Goal: Browse casually

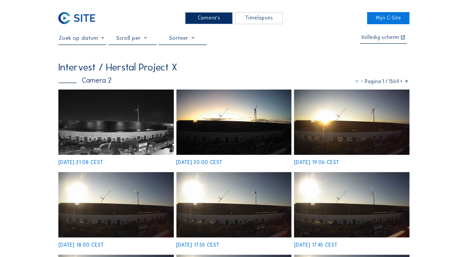
click at [142, 124] on img at bounding box center [116, 122] width 116 height 65
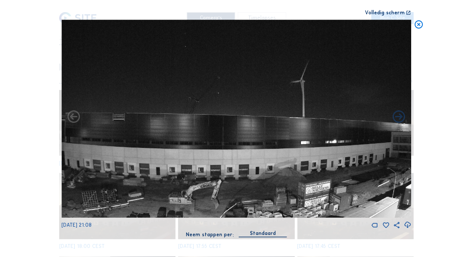
click at [202, 92] on img at bounding box center [236, 119] width 350 height 198
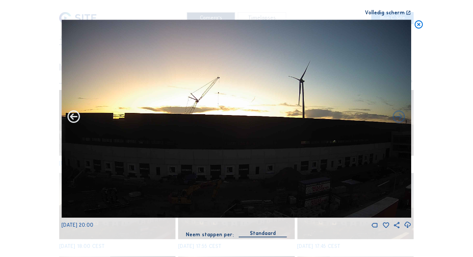
click at [74, 115] on icon at bounding box center [73, 118] width 15 height 16
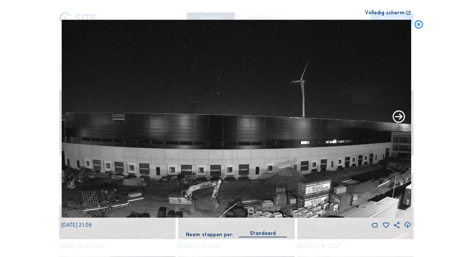
click at [396, 116] on icon at bounding box center [399, 118] width 15 height 16
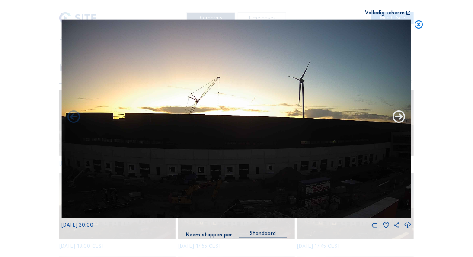
click at [397, 115] on icon at bounding box center [399, 118] width 15 height 16
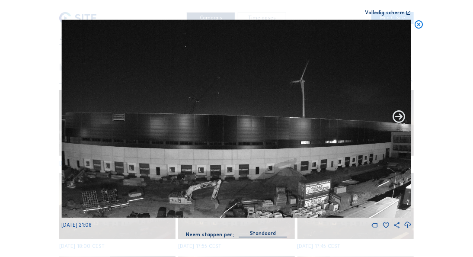
click at [397, 115] on icon at bounding box center [399, 118] width 15 height 16
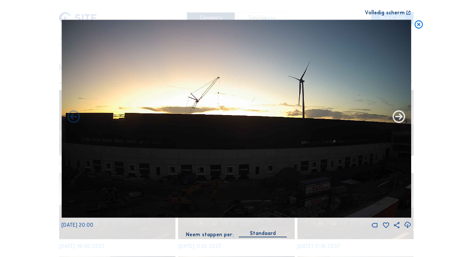
click at [396, 115] on icon at bounding box center [399, 118] width 15 height 16
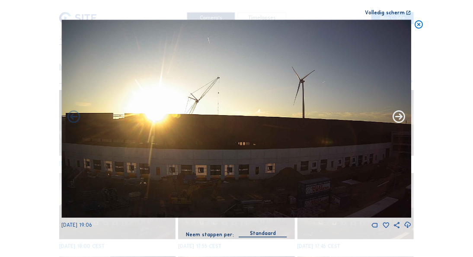
click at [395, 116] on icon at bounding box center [399, 118] width 15 height 16
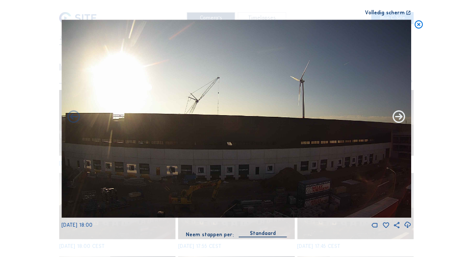
click at [395, 116] on icon at bounding box center [399, 118] width 15 height 16
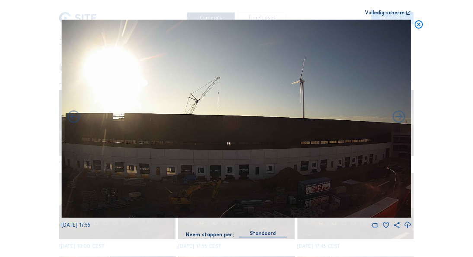
click at [395, 116] on icon at bounding box center [399, 118] width 15 height 16
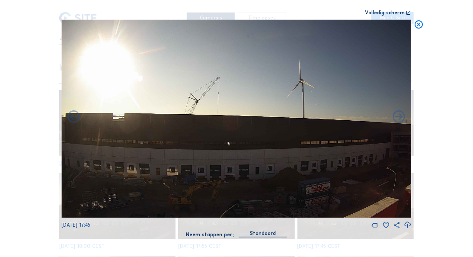
click at [395, 116] on icon at bounding box center [399, 118] width 15 height 16
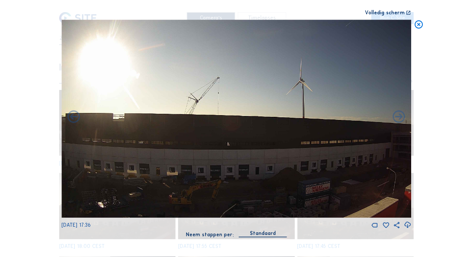
click at [421, 22] on icon at bounding box center [419, 25] width 10 height 10
